Goal: Transaction & Acquisition: Download file/media

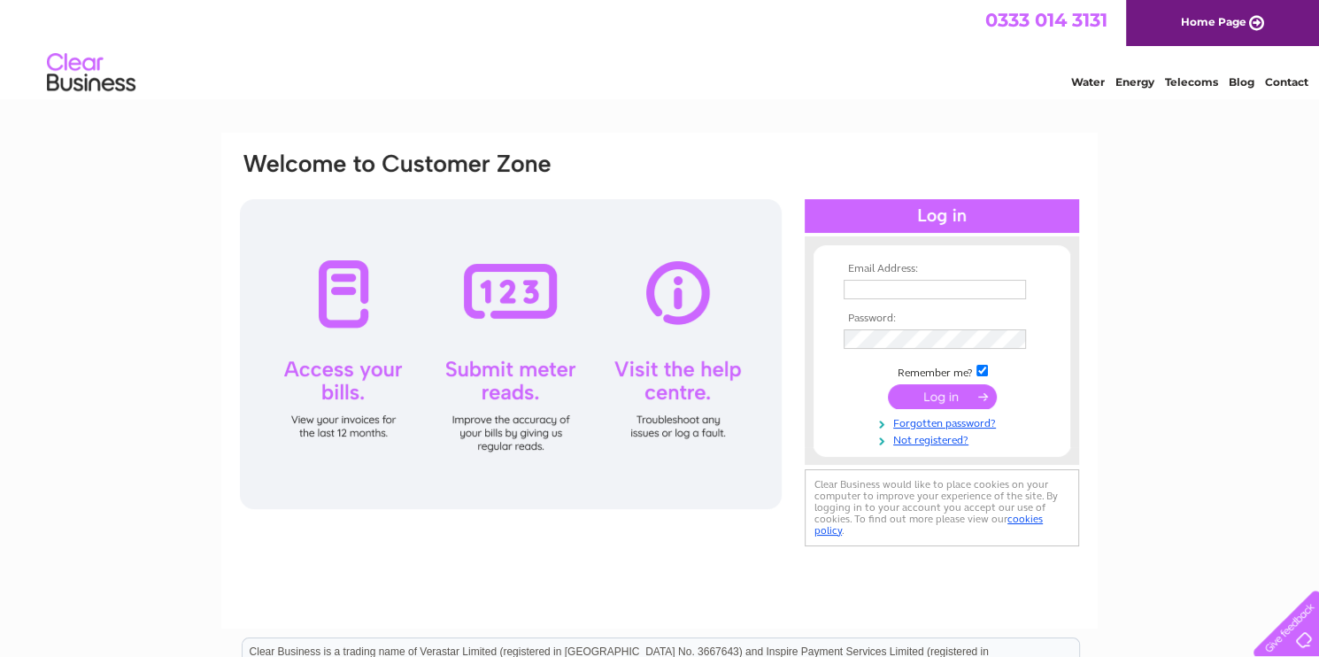
type input "bryndu65@tiscali.co.uk"
click at [940, 398] on input "submit" at bounding box center [942, 396] width 109 height 25
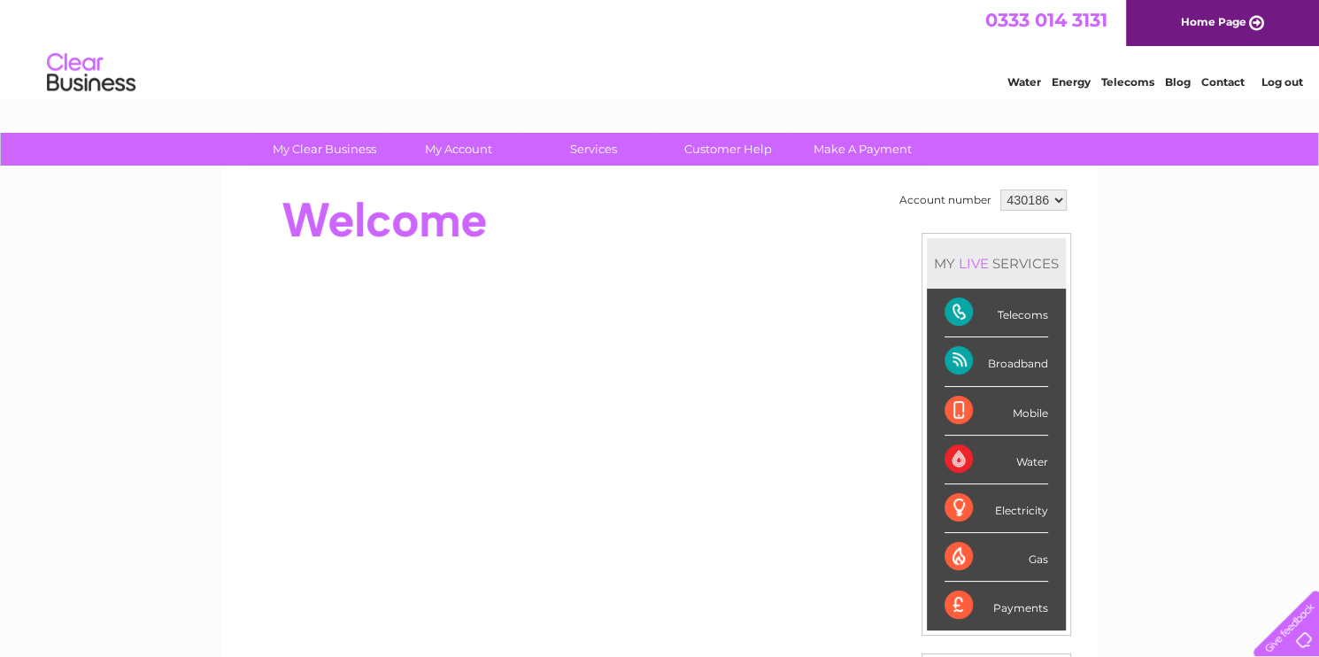
click at [1057, 199] on select "430186 430189" at bounding box center [1033, 199] width 66 height 21
click at [1000, 189] on select "430186 430189" at bounding box center [1033, 199] width 66 height 21
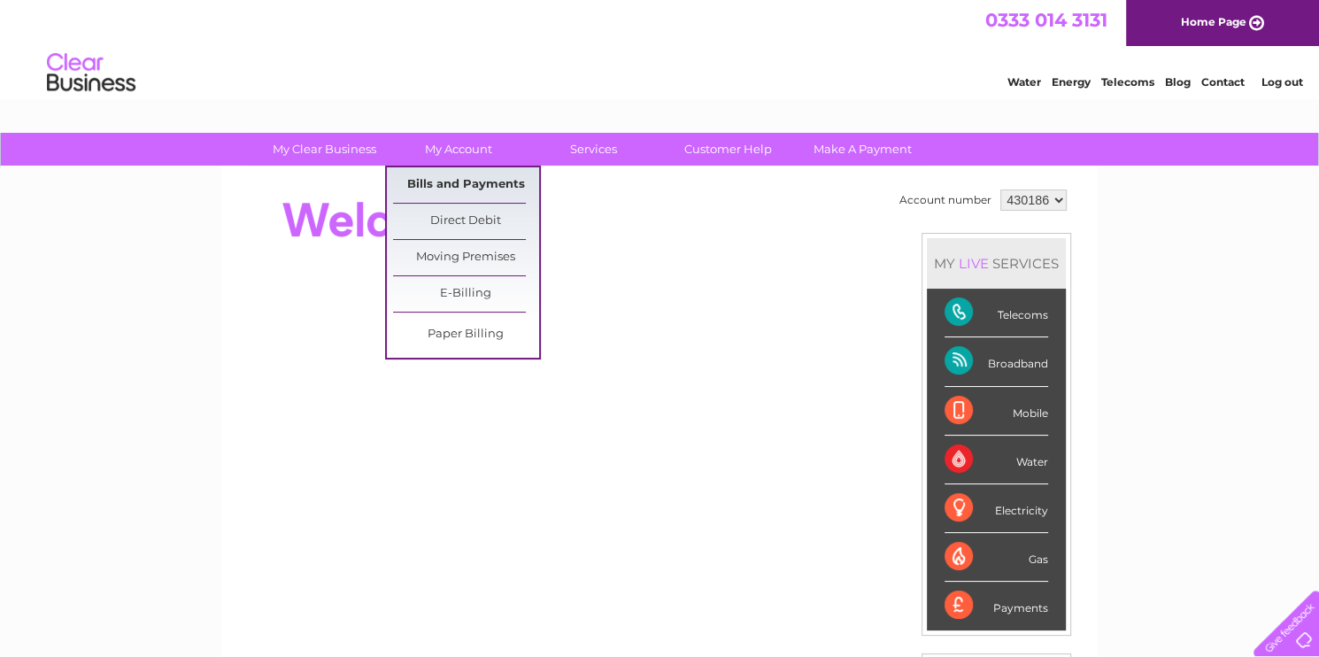
click at [461, 184] on link "Bills and Payments" at bounding box center [466, 184] width 146 height 35
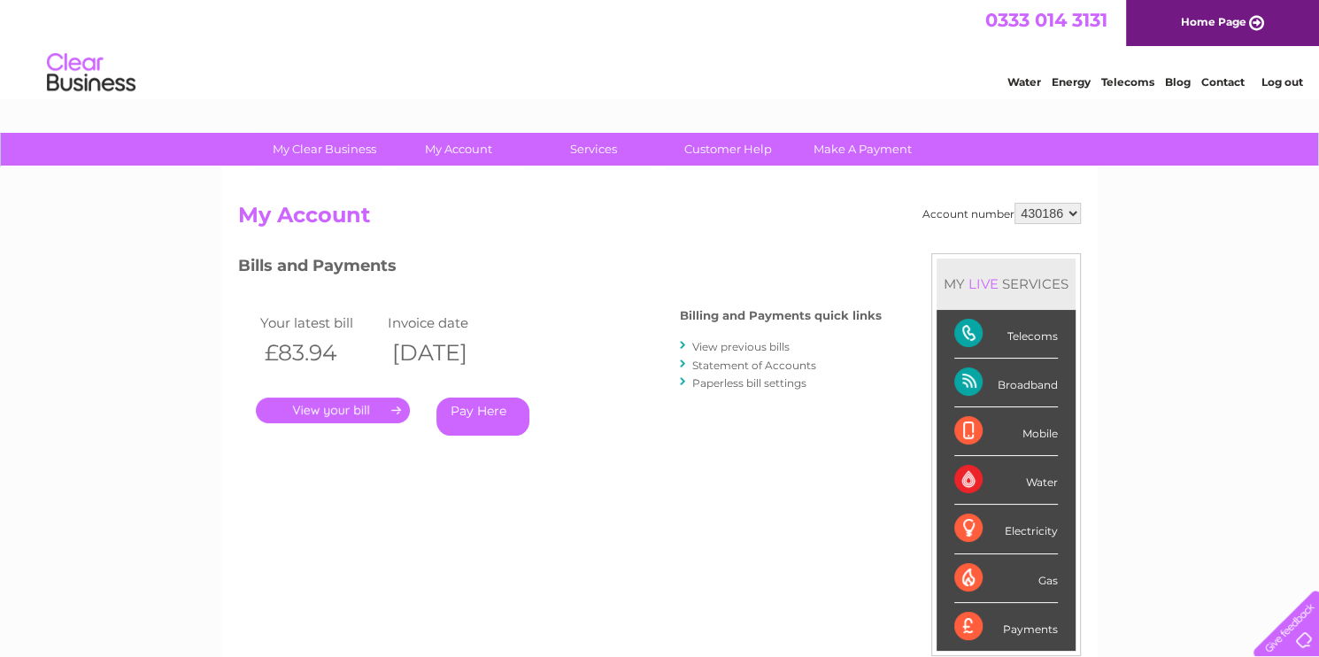
click at [750, 344] on link "View previous bills" at bounding box center [740, 346] width 97 height 13
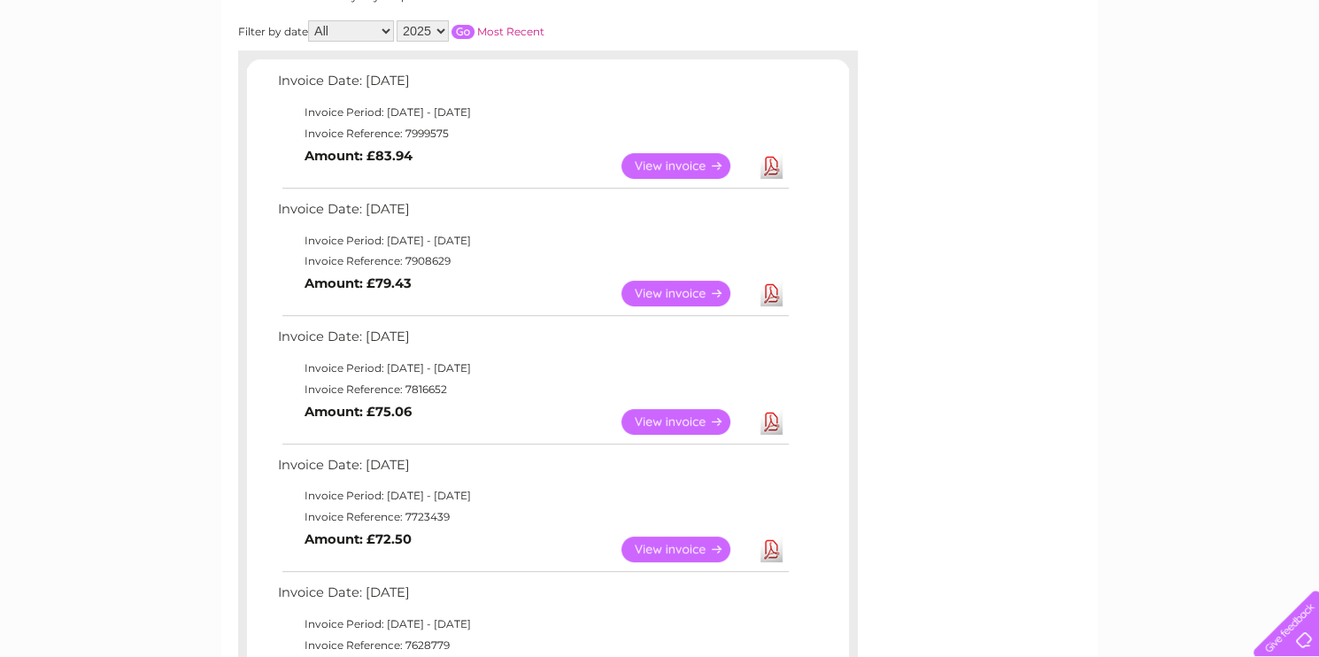
scroll to position [266, 0]
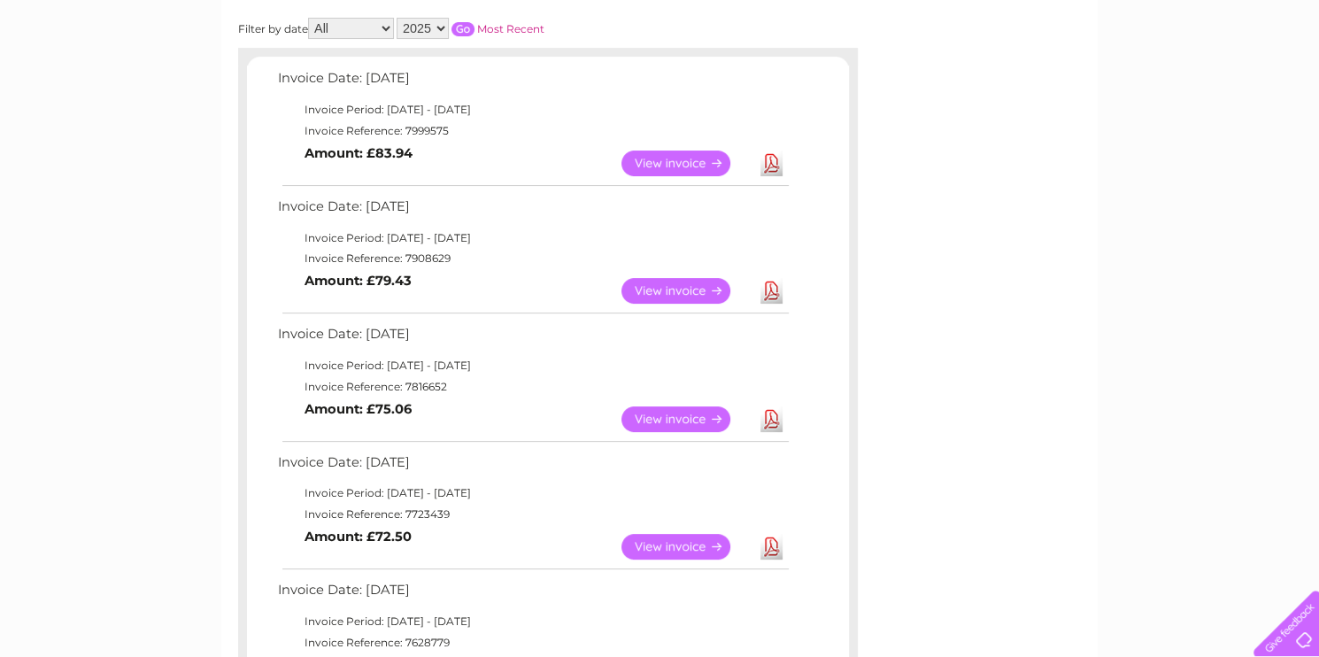
click at [775, 416] on link "Download" at bounding box center [771, 419] width 22 height 26
click at [770, 158] on link "Download" at bounding box center [771, 163] width 22 height 26
